Goal: Task Accomplishment & Management: Use online tool/utility

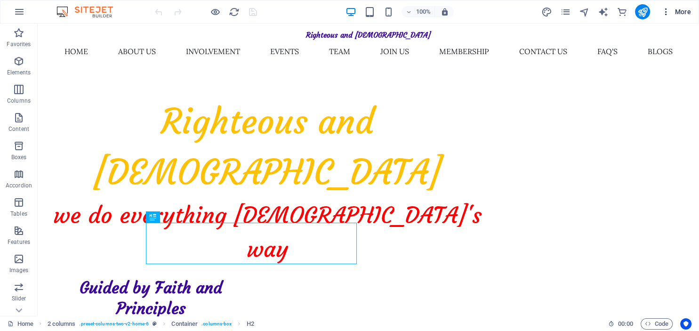
click at [668, 11] on icon "button" at bounding box center [665, 11] width 9 height 9
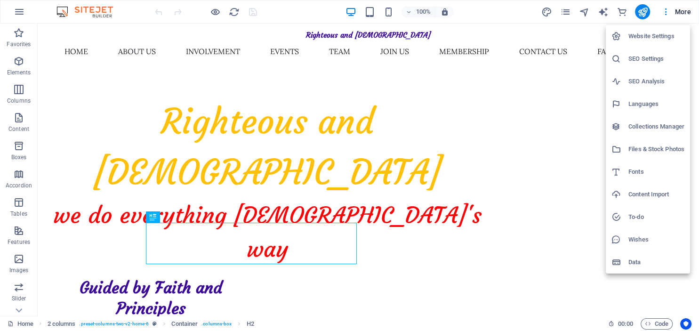
click at [529, 75] on div at bounding box center [349, 165] width 699 height 331
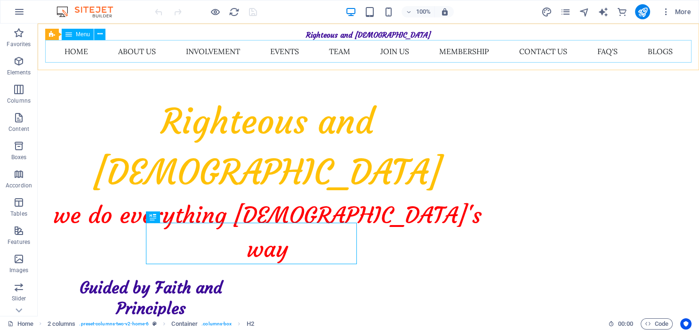
click at [133, 51] on nav "Home About Us Involvement Events Team Join Us Membership Contact Us FAQ's Blogs" at bounding box center [368, 51] width 646 height 23
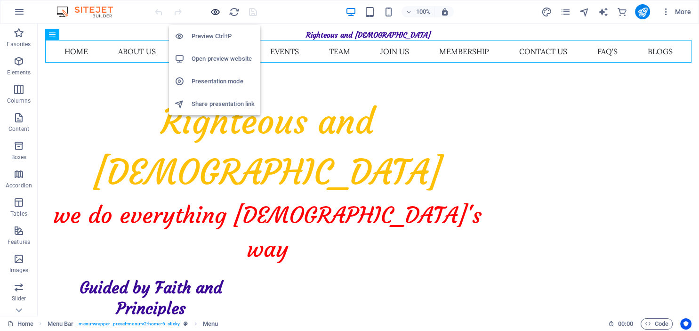
click at [213, 12] on icon "button" at bounding box center [215, 12] width 11 height 11
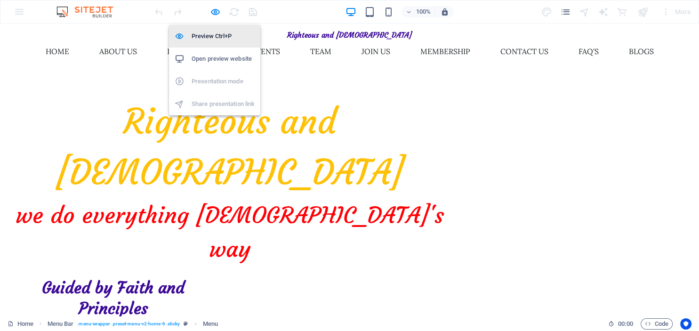
click at [211, 44] on li "Preview Ctrl+P" at bounding box center [214, 36] width 91 height 23
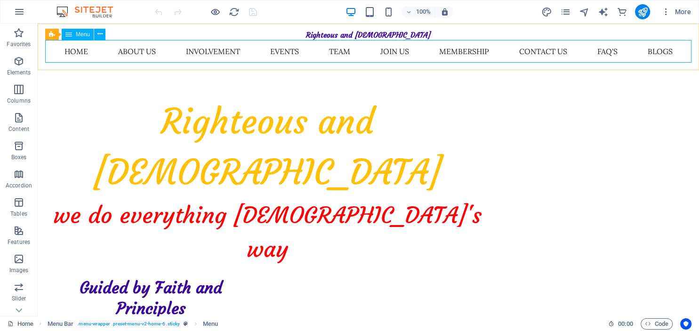
click at [132, 54] on nav "Home About Us Involvement Events Team Join Us Membership Contact Us FAQ's Blogs" at bounding box center [368, 51] width 646 height 23
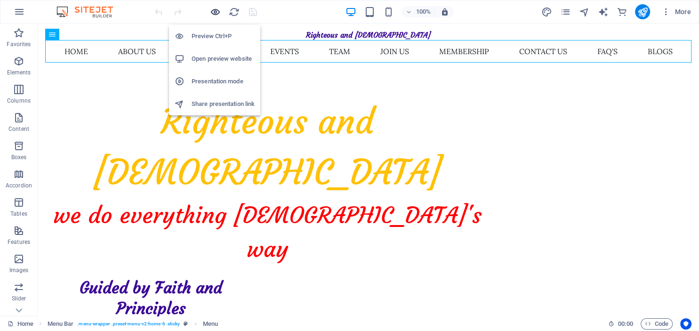
click at [212, 12] on icon "button" at bounding box center [215, 12] width 11 height 11
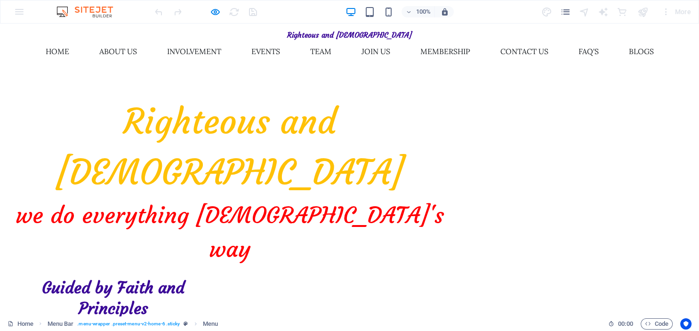
click at [125, 52] on link "About Us" at bounding box center [118, 51] width 53 height 23
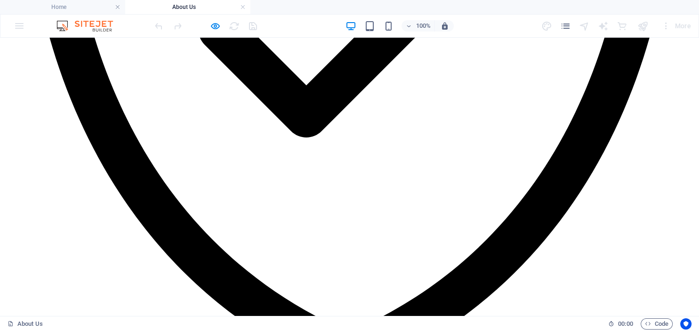
scroll to position [2137, 0]
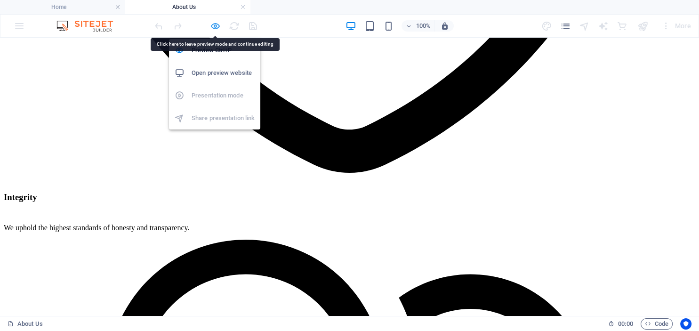
click at [213, 26] on icon "button" at bounding box center [215, 26] width 11 height 11
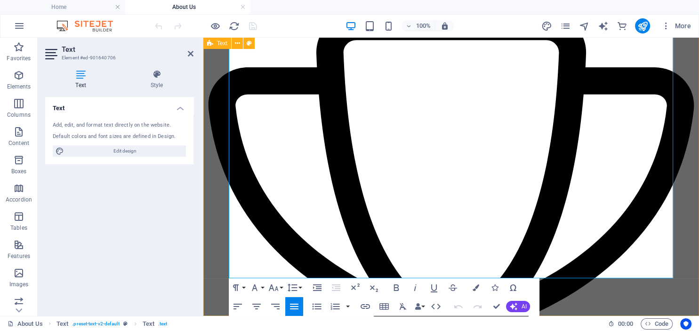
scroll to position [2386, 0]
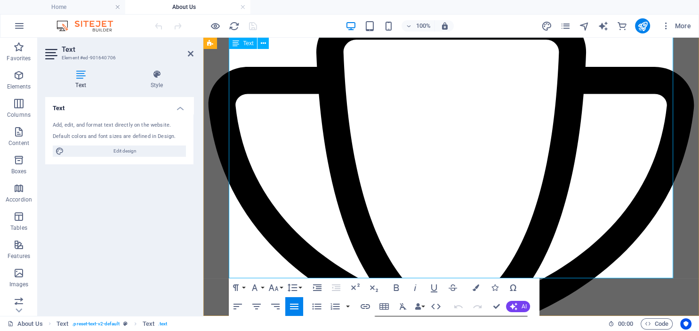
drag, startPoint x: 230, startPoint y: 136, endPoint x: 445, endPoint y: 273, distance: 255.3
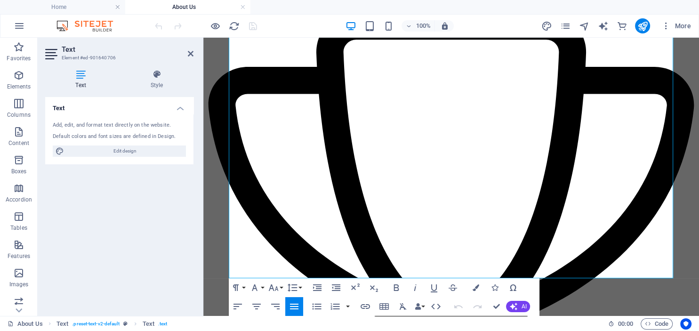
copy div "Lo, ips Dolorsita con Adipisc Elits, doeiu te inc utlaboreet do magnaaliqu enim…"
